Goal: Browse casually

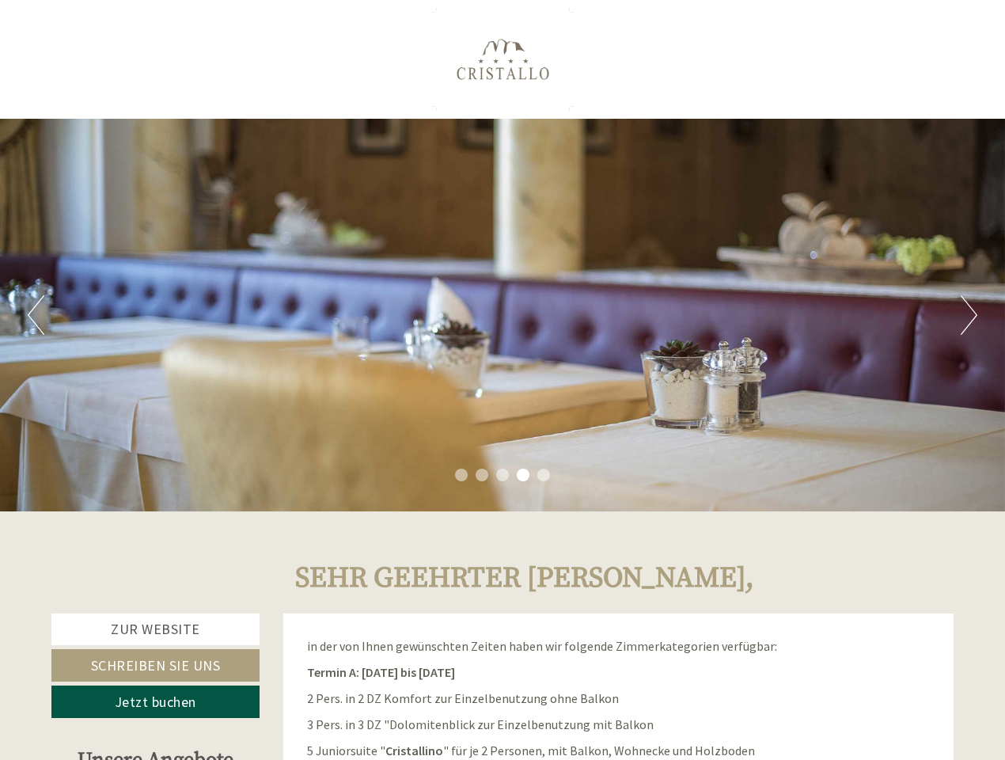
click at [503, 380] on div "Previous Next 1 2 3 4 5" at bounding box center [502, 315] width 1005 height 393
click at [36, 315] on button "Previous" at bounding box center [36, 315] width 17 height 40
click at [503, 315] on div "Previous Next 1 2 3 4 5" at bounding box center [502, 315] width 1005 height 393
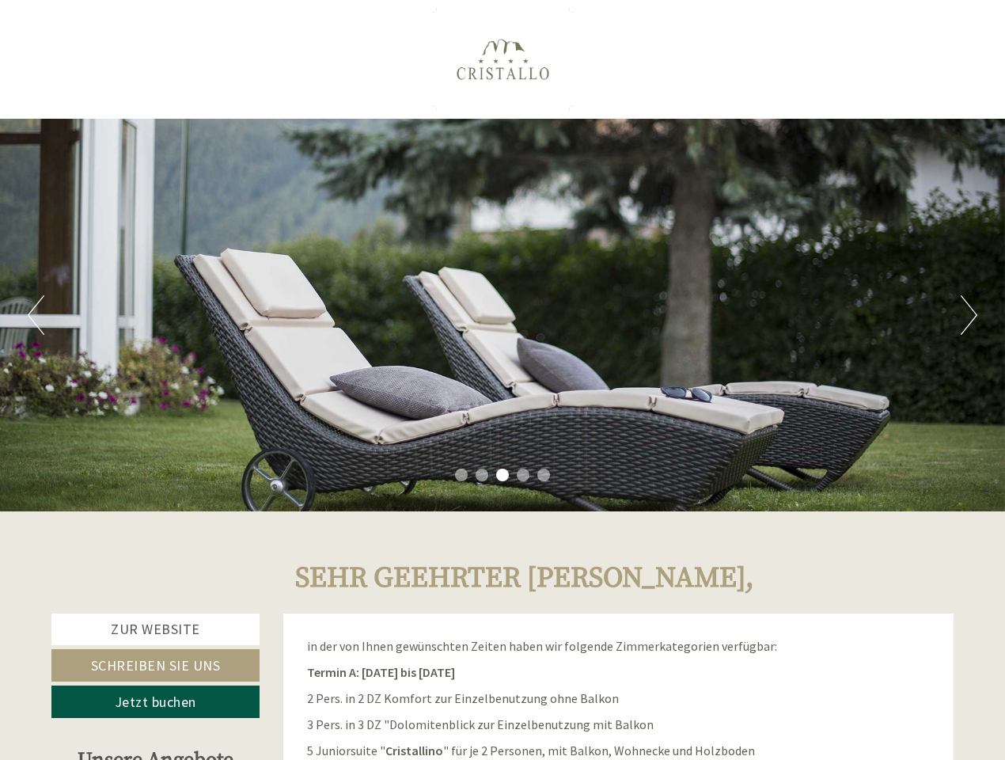
click at [969, 315] on button "Next" at bounding box center [969, 315] width 17 height 40
click at [462, 475] on li "1" at bounding box center [461, 475] width 13 height 13
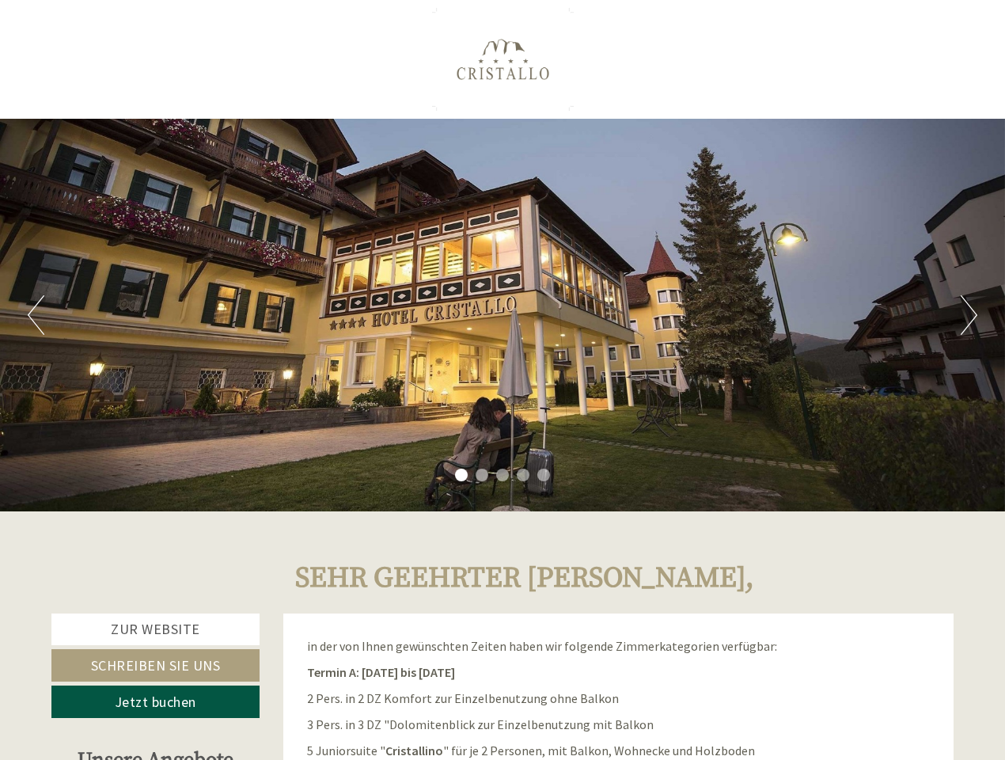
click at [482, 475] on li "2" at bounding box center [482, 475] width 13 height 13
click at [503, 475] on li "3" at bounding box center [502, 475] width 13 height 13
click at [523, 475] on li "4" at bounding box center [523, 475] width 13 height 13
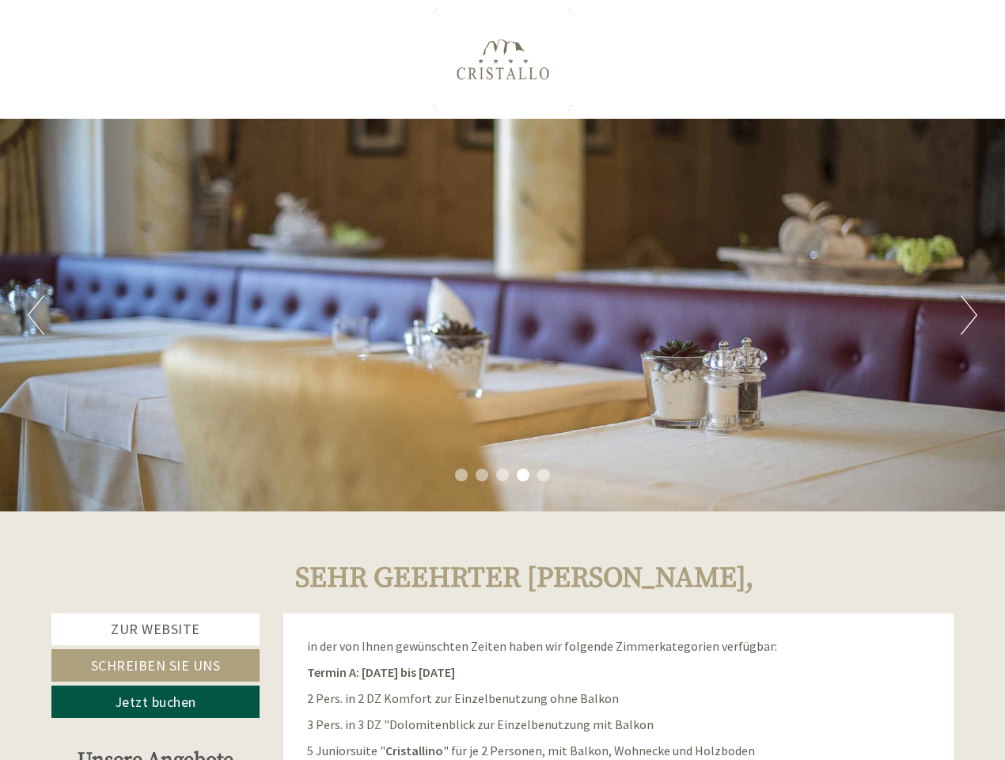
click at [544, 475] on li "5" at bounding box center [544, 475] width 13 height 13
